Goal: Navigation & Orientation: Find specific page/section

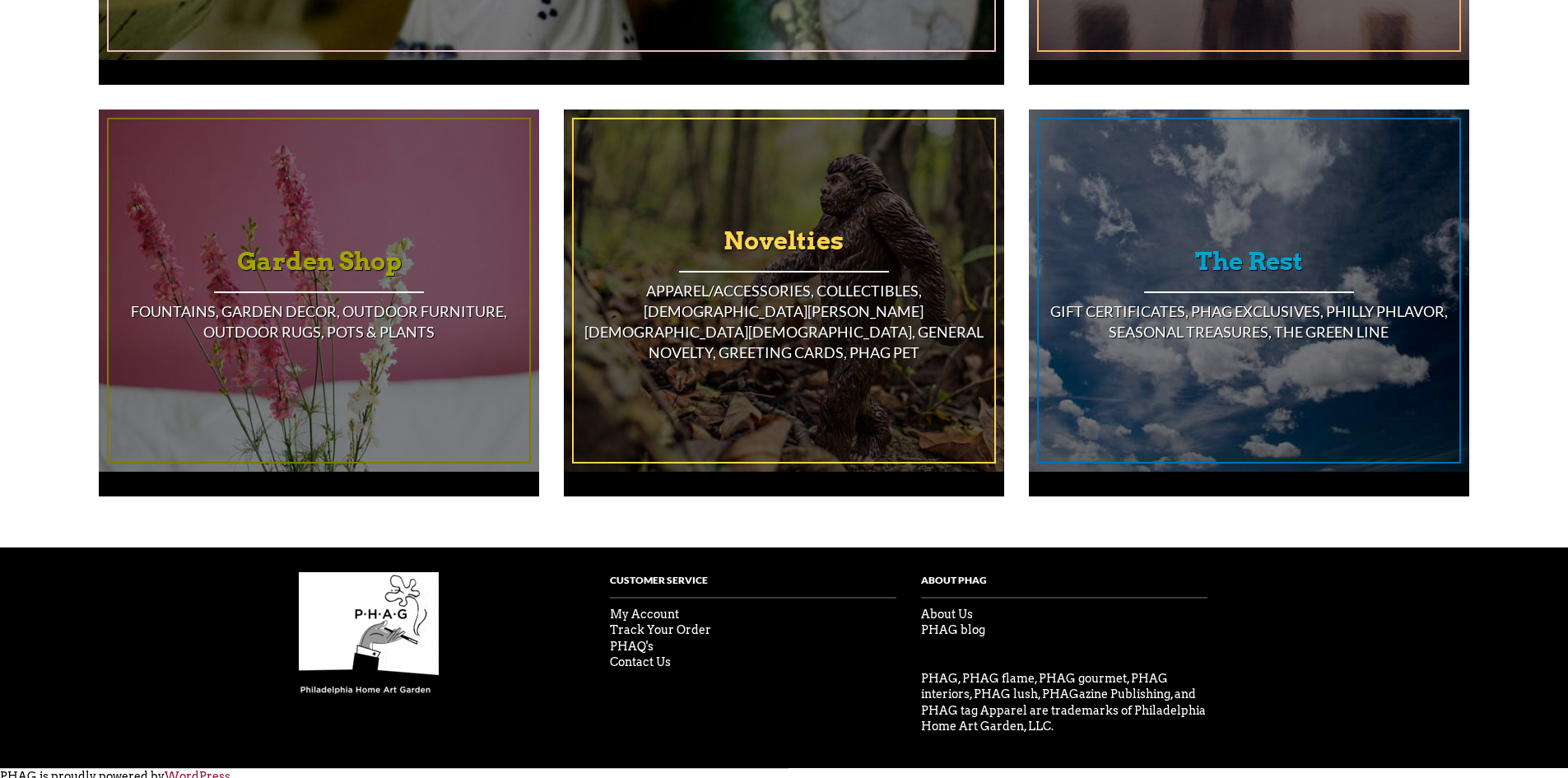
scroll to position [1468, 0]
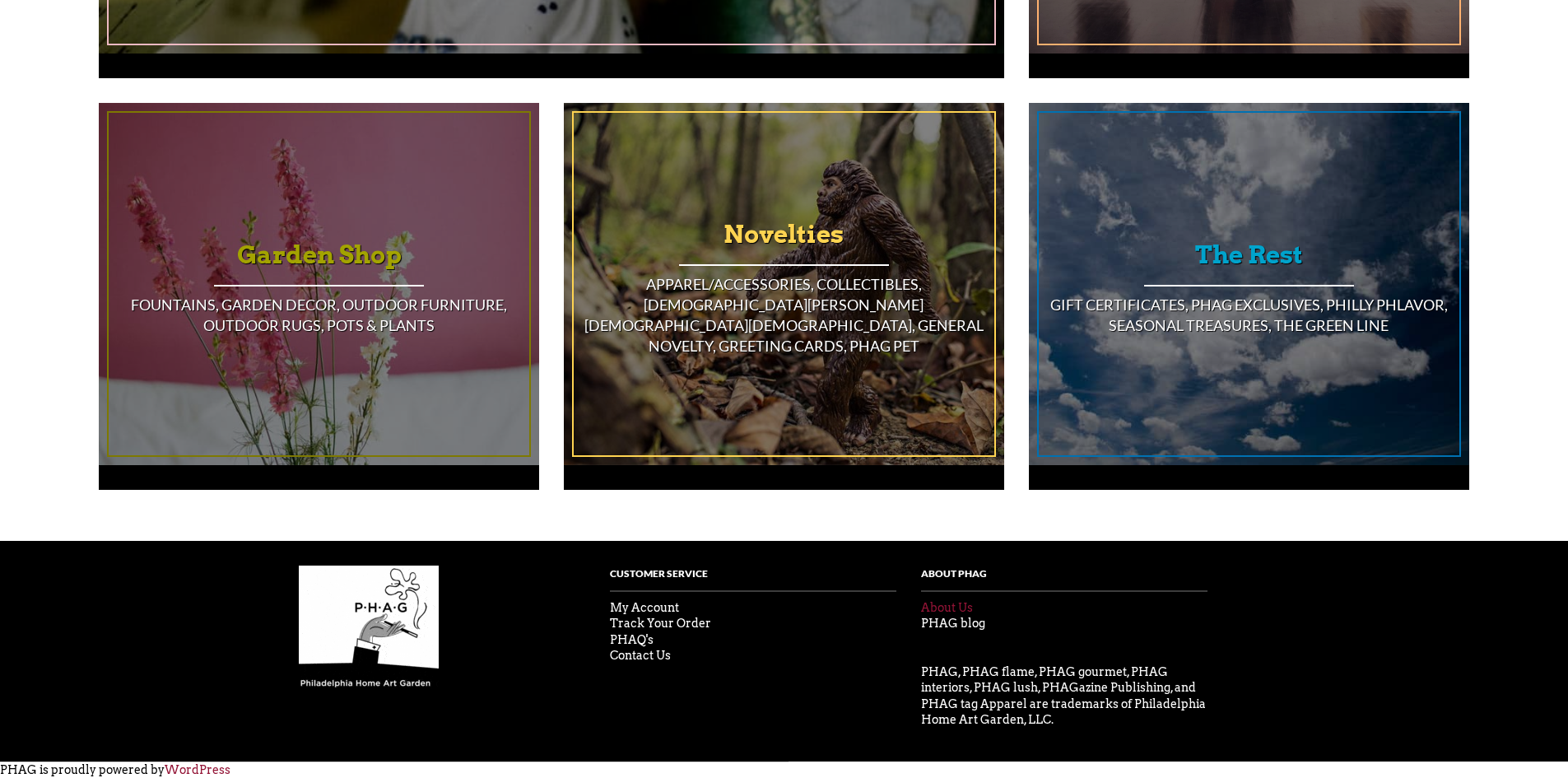
click at [961, 604] on link "About Us" at bounding box center [946, 608] width 52 height 13
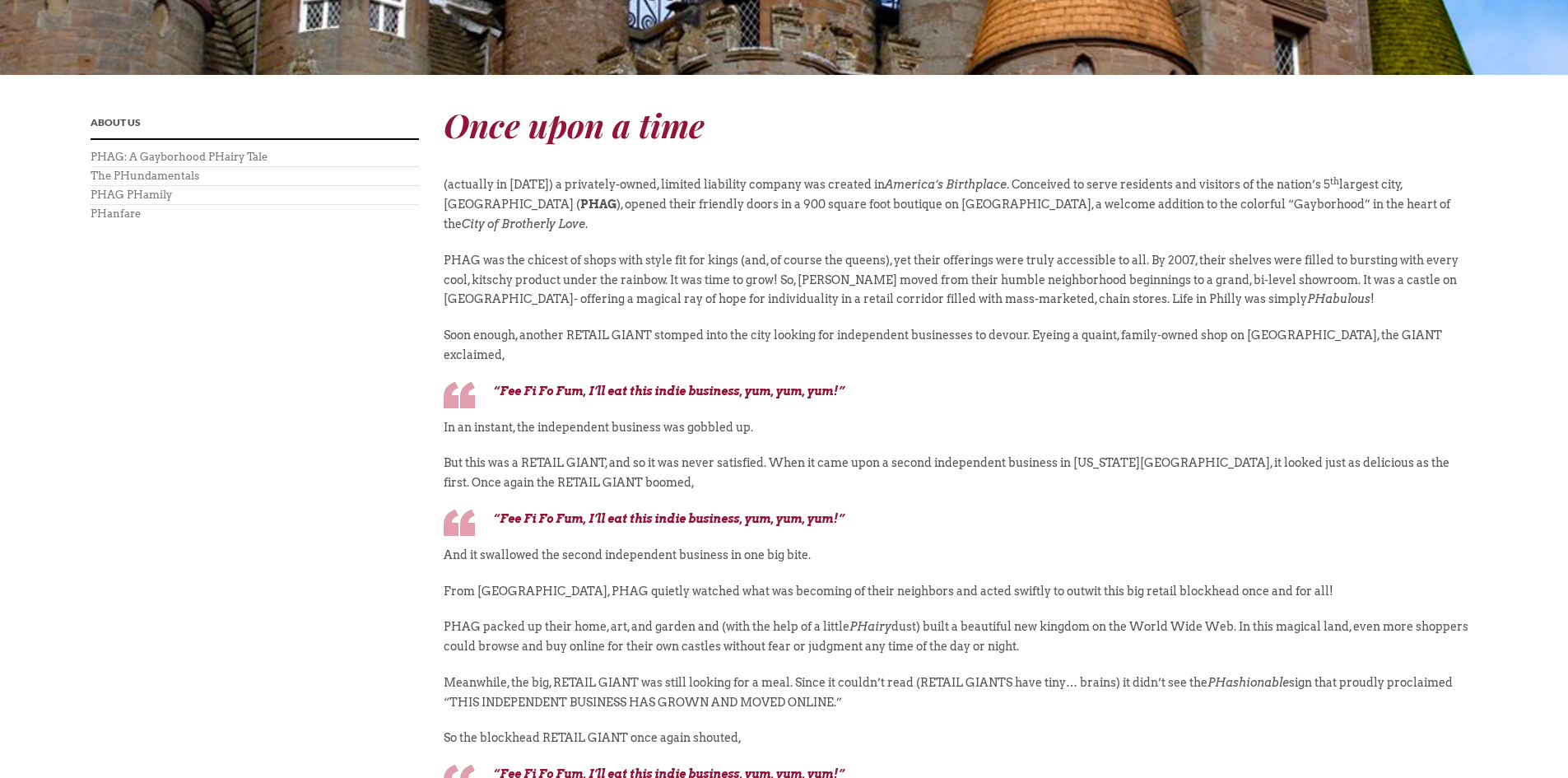
scroll to position [576, 0]
